Goal: Transaction & Acquisition: Purchase product/service

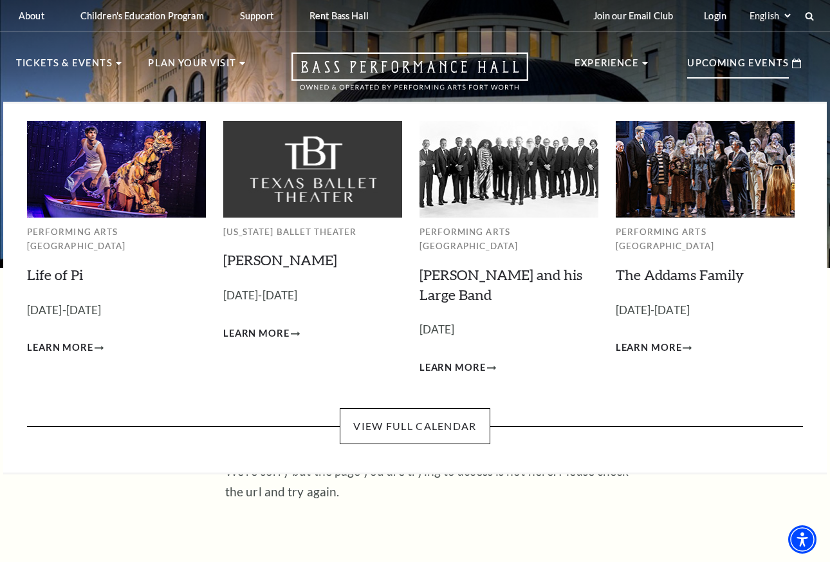
click at [742, 62] on p "Upcoming Events" at bounding box center [738, 66] width 102 height 23
click at [411, 408] on link "View Full Calendar" at bounding box center [415, 426] width 150 height 36
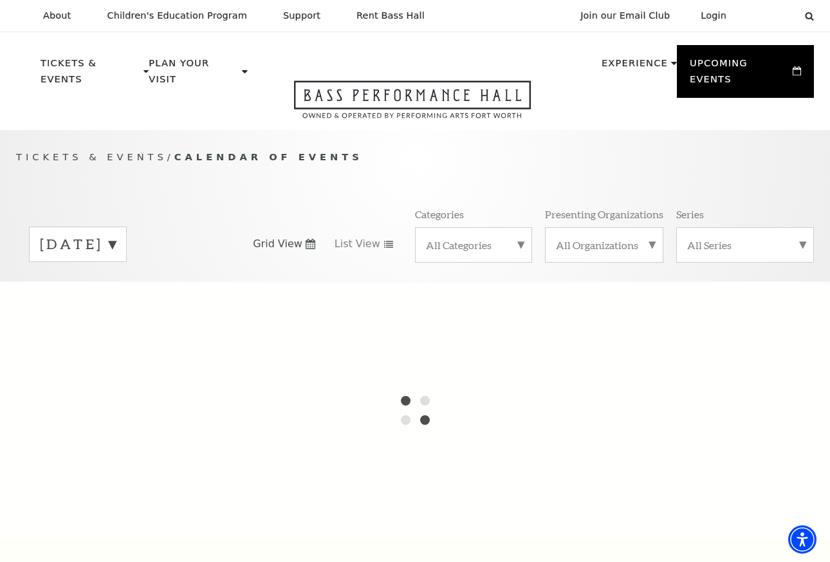
click at [116, 234] on label "[DATE]" at bounding box center [78, 244] width 76 height 20
click at [158, 174] on div "Tickets & Events / Calendar of Events [DATE] [DATE] [DATE] [DATE] [DATE] [DATE]…" at bounding box center [414, 214] width 823 height 131
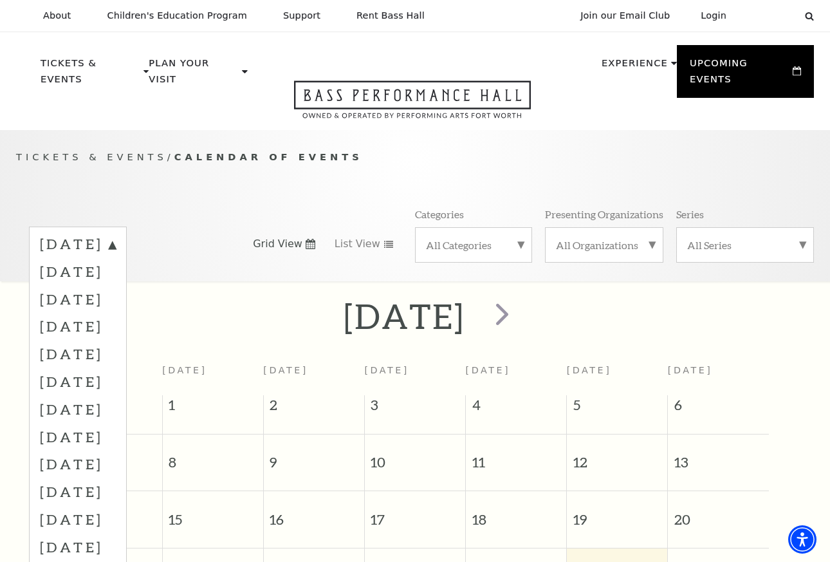
scroll to position [114, 0]
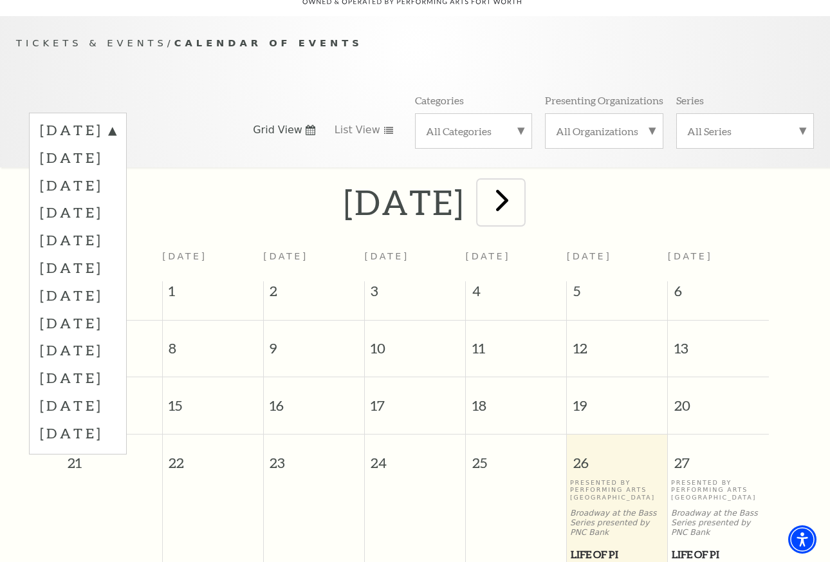
click at [520, 181] on span "next" at bounding box center [502, 199] width 37 height 37
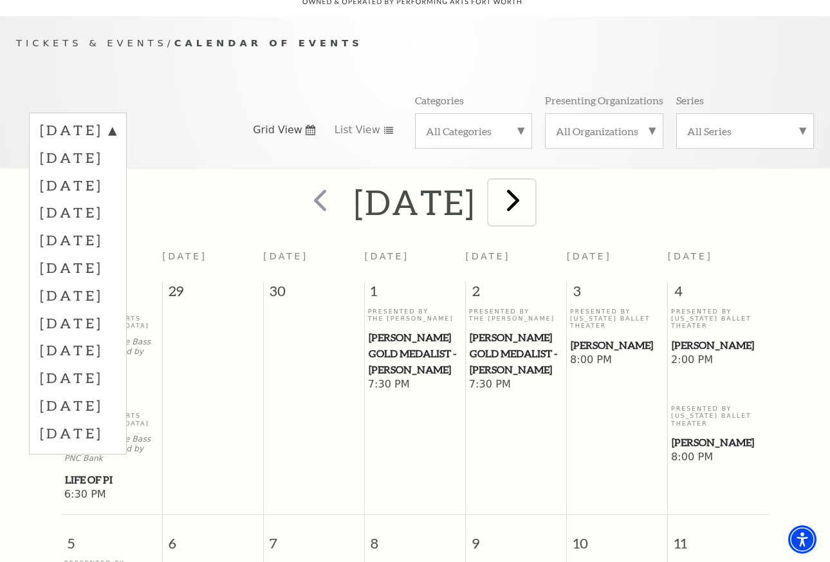
click at [531, 192] on span "next" at bounding box center [513, 199] width 37 height 37
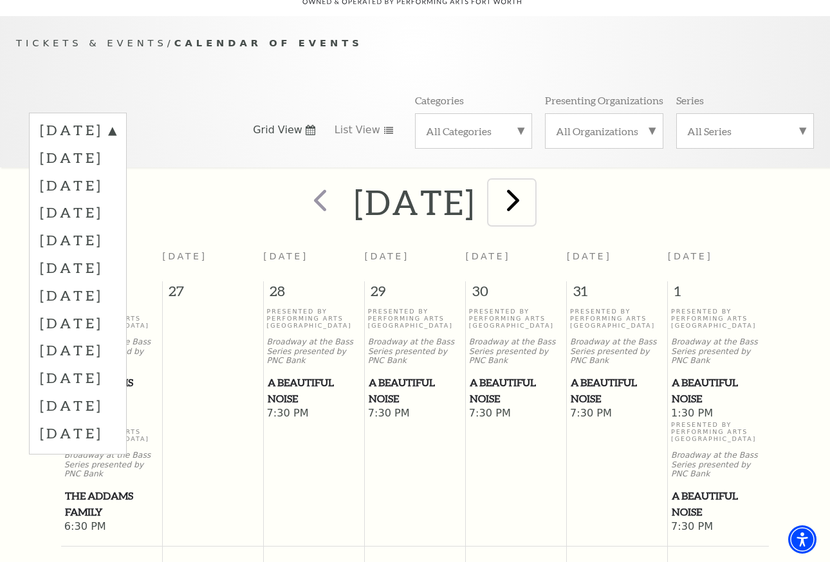
click at [531, 190] on span "next" at bounding box center [513, 199] width 37 height 37
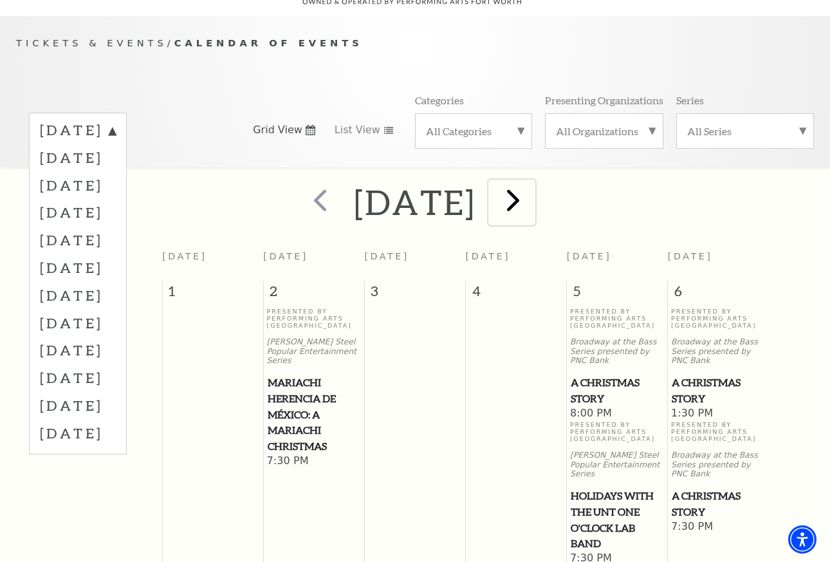
click at [531, 187] on span "next" at bounding box center [513, 199] width 37 height 37
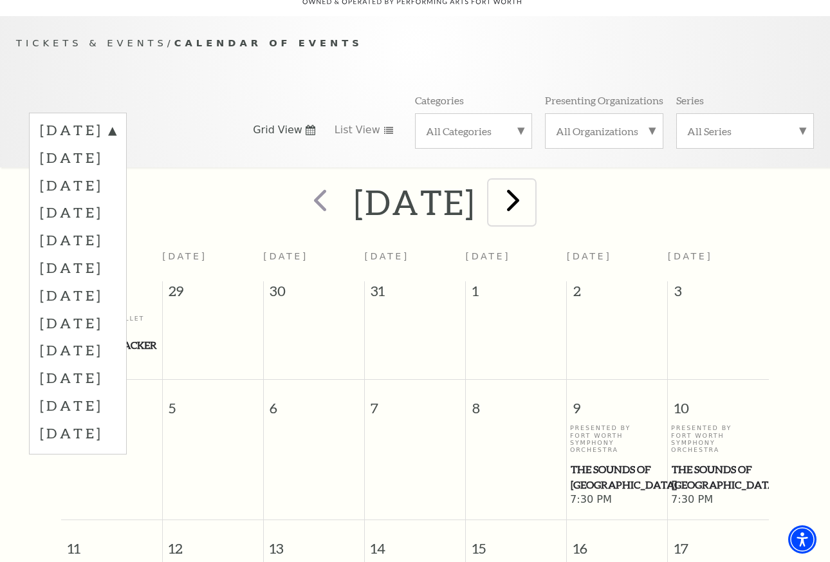
click at [531, 191] on span "next" at bounding box center [513, 199] width 37 height 37
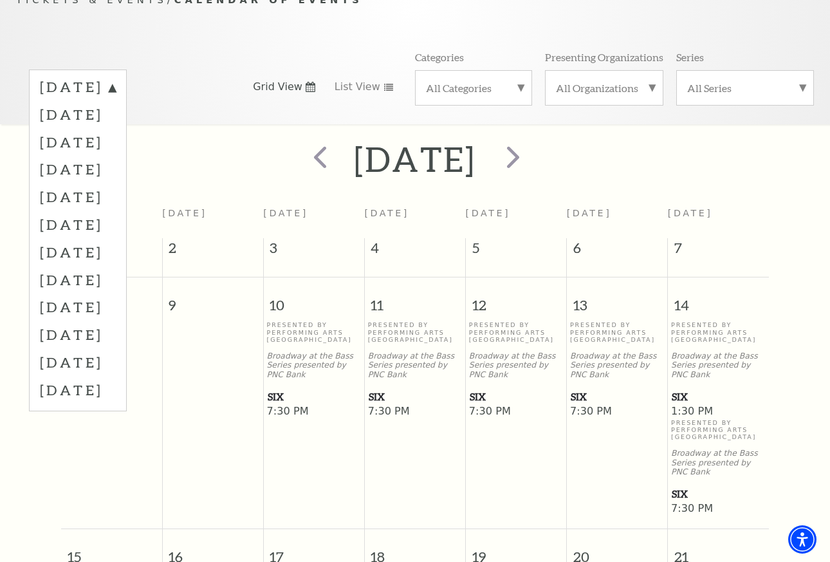
scroll to position [178, 0]
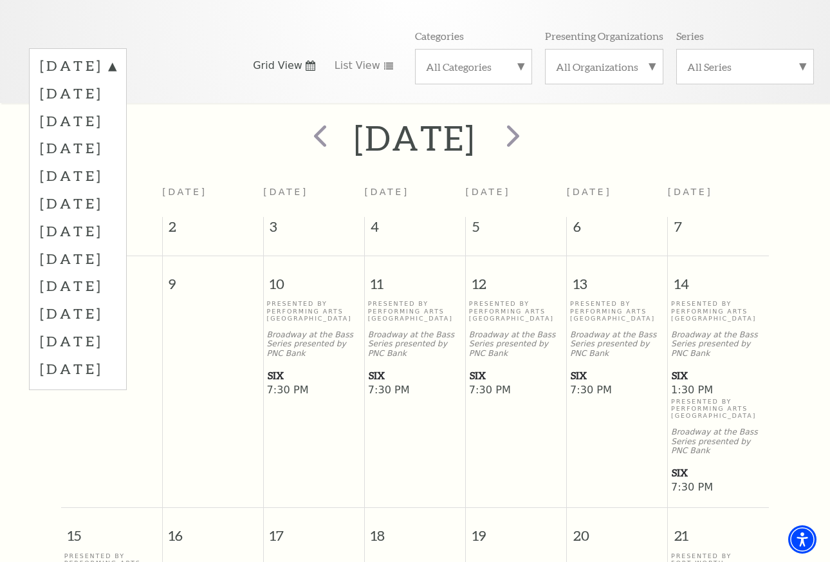
click at [682, 367] on span "SIX" at bounding box center [718, 375] width 93 height 16
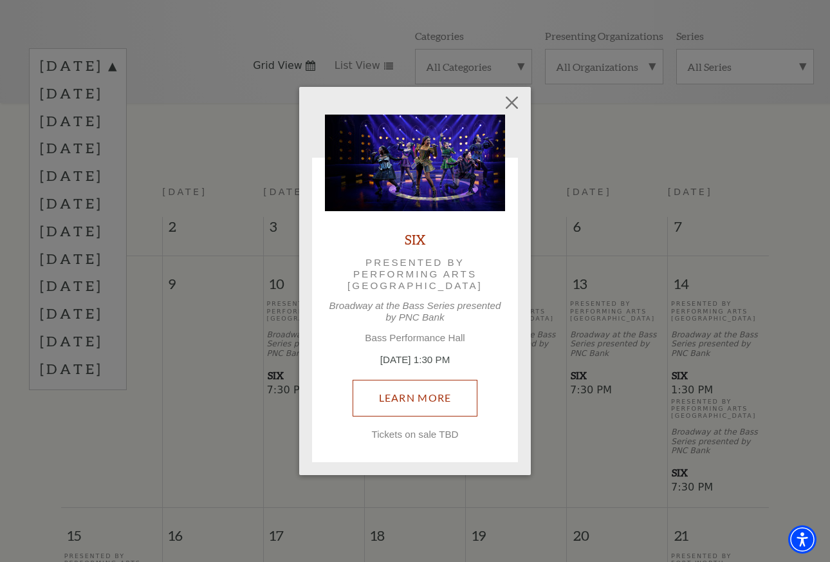
click at [396, 401] on link "Learn More" at bounding box center [414, 398] width 125 height 36
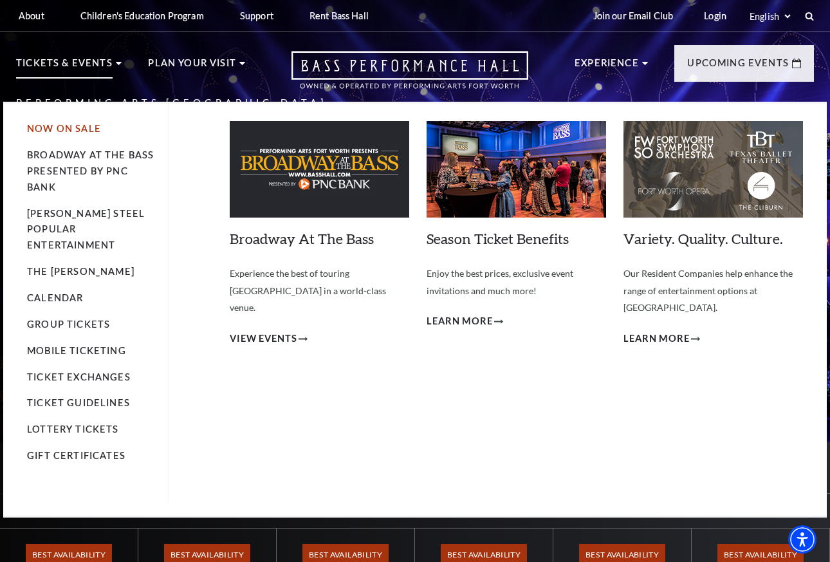
click at [66, 123] on link "Now On Sale" at bounding box center [64, 128] width 74 height 11
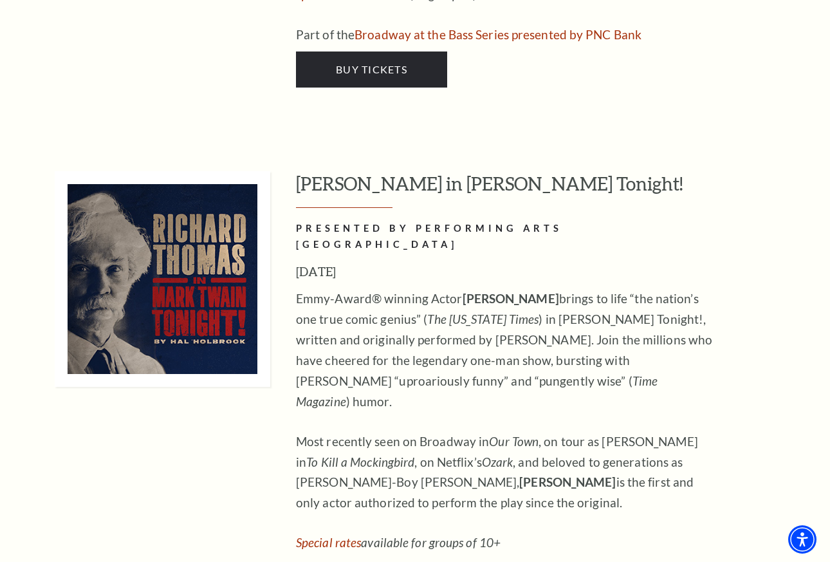
scroll to position [5467, 0]
